Goal: Task Accomplishment & Management: Use online tool/utility

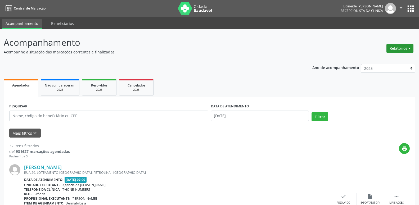
click at [408, 48] on button "Relatórios" at bounding box center [399, 48] width 27 height 9
click at [384, 58] on link "Agendamentos" at bounding box center [385, 59] width 57 height 7
select select "9"
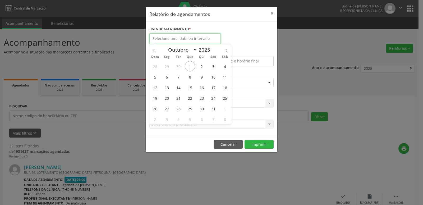
click at [212, 38] on input "text" at bounding box center [184, 38] width 71 height 11
click at [189, 66] on span "1" at bounding box center [190, 66] width 10 height 10
type input "[DATE]"
click at [253, 37] on div "DATA DE AGENDAMENTO *" at bounding box center [211, 36] width 127 height 22
select select "9"
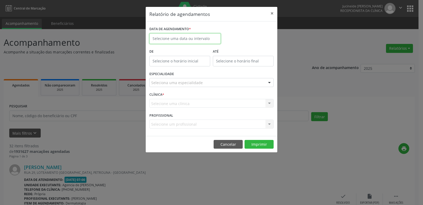
click at [194, 39] on input "text" at bounding box center [184, 38] width 71 height 11
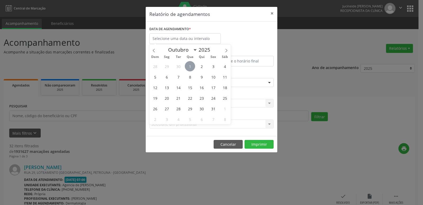
click at [189, 65] on span "1" at bounding box center [190, 66] width 10 height 10
type input "[DATE]"
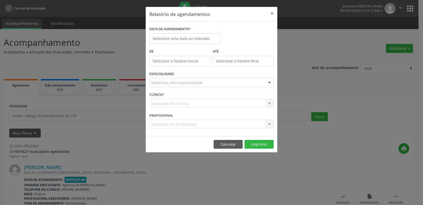
click at [252, 31] on div "DATA DE AGENDAMENTO *" at bounding box center [211, 36] width 127 height 22
click at [176, 60] on input "text" at bounding box center [179, 61] width 61 height 11
type input "12:00"
click at [235, 35] on div "DATA DE AGENDAMENTO *" at bounding box center [211, 36] width 127 height 22
click at [176, 105] on div "Selecione uma clínica Nenhum resultado encontrado para: " " Não há nenhuma opçã…" at bounding box center [211, 103] width 124 height 9
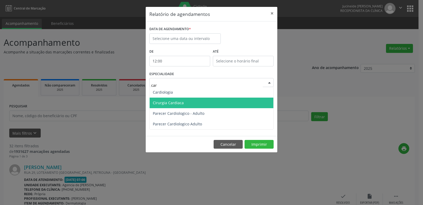
click at [174, 105] on span "Cirurgia Cardiaca" at bounding box center [168, 102] width 31 height 5
type input "car"
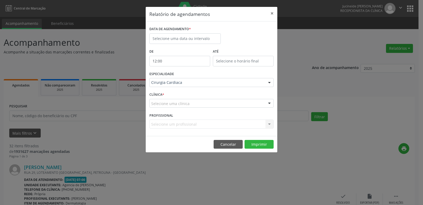
click at [193, 88] on div "ESPECIALIDADE Cirurgia Cardiaca Todas as especialidades Alergologia Angiologia …" at bounding box center [211, 80] width 127 height 21
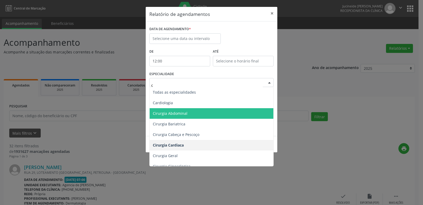
type input "ca"
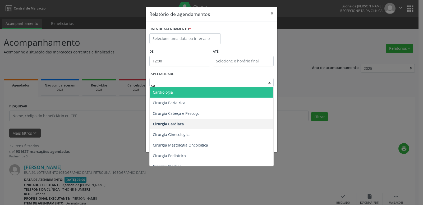
click at [161, 90] on span "Cardiologia" at bounding box center [163, 92] width 20 height 5
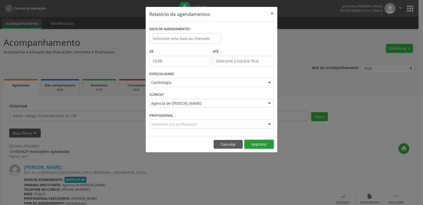
drag, startPoint x: 254, startPoint y: 146, endPoint x: 257, endPoint y: 123, distance: 23.5
click at [257, 123] on div "Relatório de agendamentos × DATA DE AGENDAMENTO * De 12:00 ATÉ ESPECIALIDADE Ca…" at bounding box center [211, 80] width 132 height 146
click at [257, 122] on div "Selecione um profissional" at bounding box center [211, 124] width 124 height 9
click at [240, 126] on input "text" at bounding box center [207, 126] width 112 height 11
click at [189, 126] on input "text" at bounding box center [207, 126] width 112 height 11
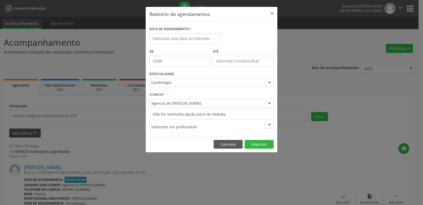
click at [168, 131] on input "text" at bounding box center [207, 126] width 112 height 11
click at [159, 145] on footer "Cancelar Imprimir" at bounding box center [212, 144] width 132 height 17
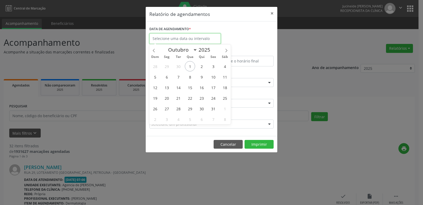
click at [187, 39] on input "text" at bounding box center [184, 38] width 71 height 11
click at [188, 67] on span "1" at bounding box center [190, 66] width 10 height 10
type input "[DATE]"
select select "9"
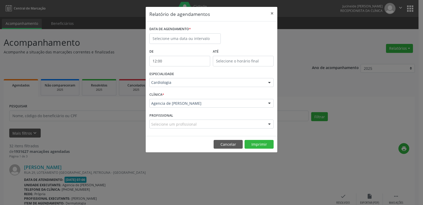
click at [230, 37] on div "DATA DE AGENDAMENTO *" at bounding box center [211, 36] width 127 height 22
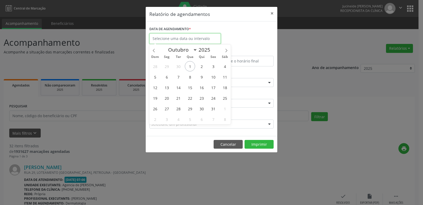
click at [193, 37] on input "text" at bounding box center [184, 38] width 71 height 11
click at [190, 67] on span "1" at bounding box center [190, 66] width 10 height 10
type input "[DATE]"
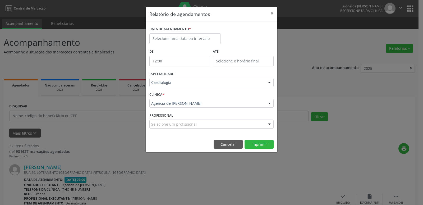
click at [243, 29] on div "DATA DE AGENDAMENTO *" at bounding box center [211, 36] width 127 height 22
click at [175, 61] on input "12:00" at bounding box center [179, 61] width 61 height 11
click at [166, 60] on input "12:00" at bounding box center [179, 61] width 61 height 11
click at [274, 14] on button "×" at bounding box center [272, 13] width 11 height 13
